Goal: Book appointment/travel/reservation

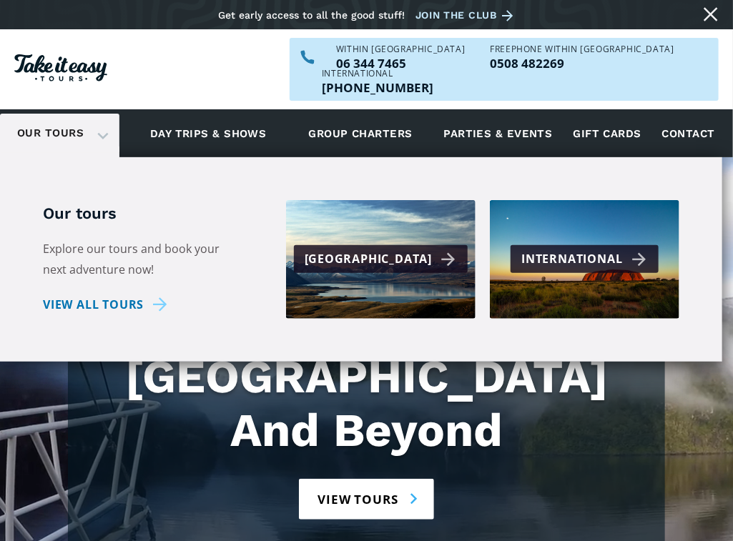
click at [28, 116] on link "Our tours" at bounding box center [50, 133] width 88 height 34
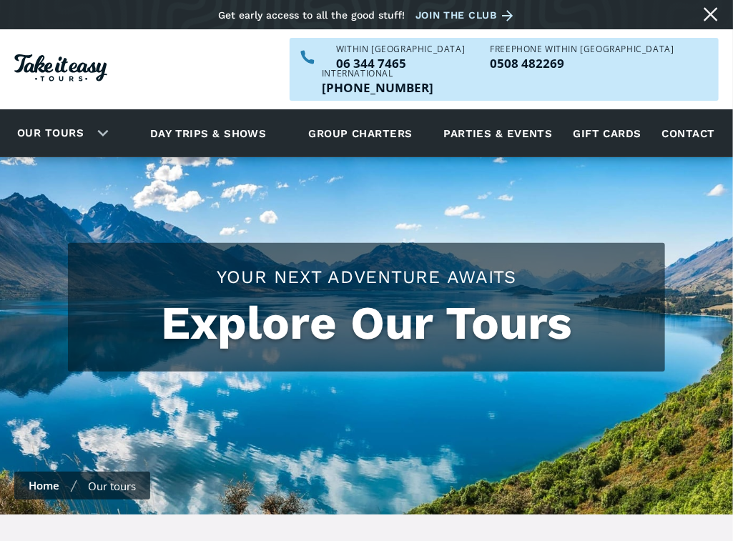
checkbox input "true"
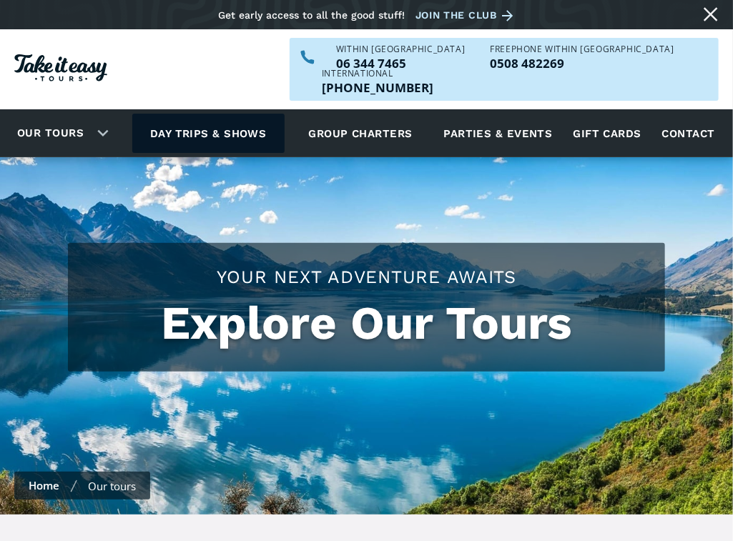
click at [179, 114] on link "Day trips & shows" at bounding box center [208, 133] width 152 height 39
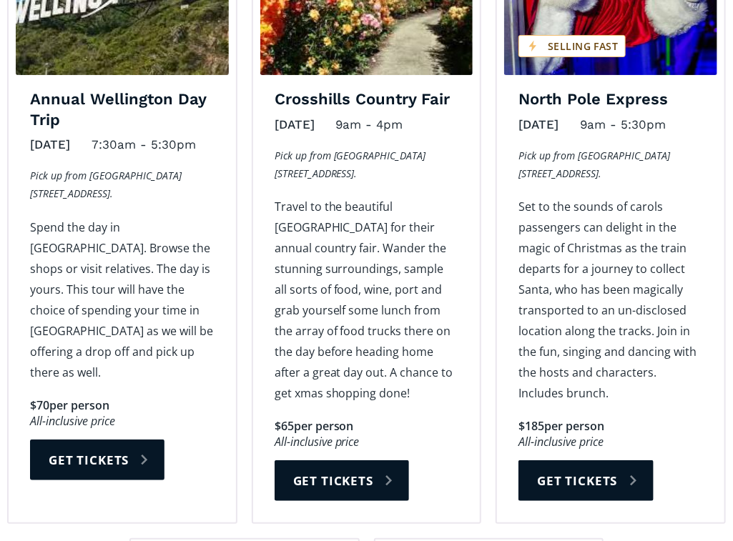
scroll to position [1787, 0]
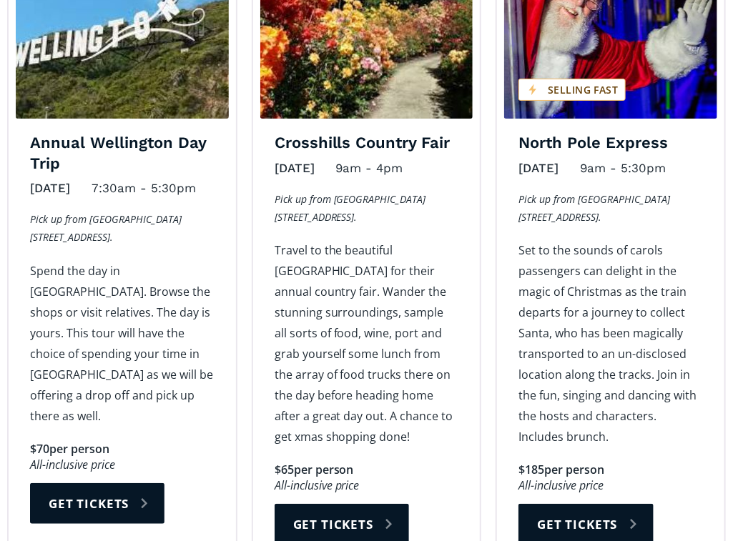
click at [163, 442] on div "Annual Wellington Day Trip November 12, 2025 7:30am - 5:30pm Pick up from Wanga…" at bounding box center [122, 339] width 227 height 412
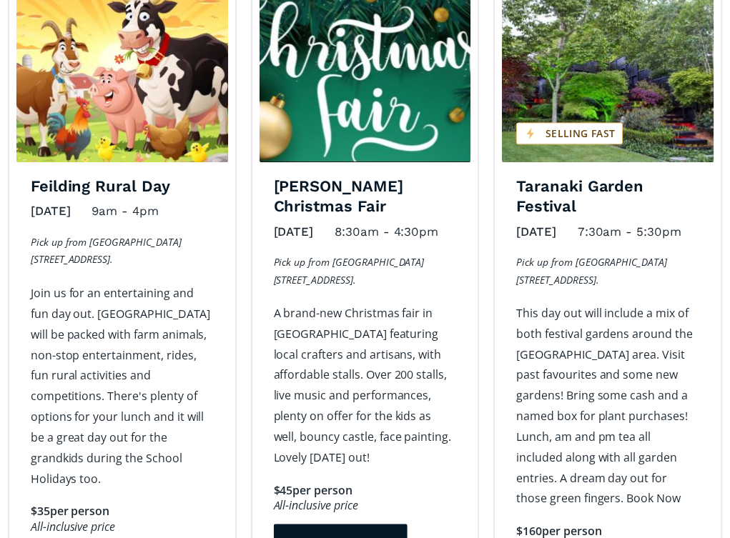
scroll to position [1071, 0]
